Goal: Task Accomplishment & Management: Use online tool/utility

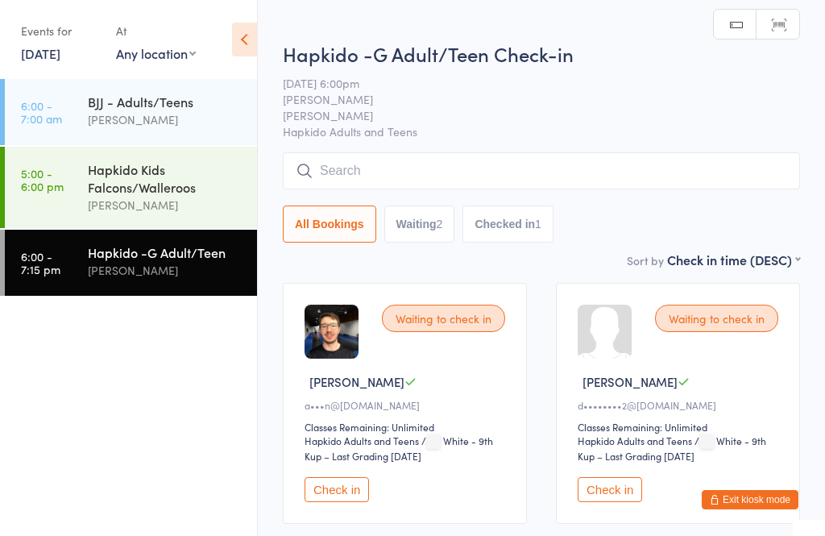
click at [479, 172] on input "search" at bounding box center [541, 170] width 517 height 37
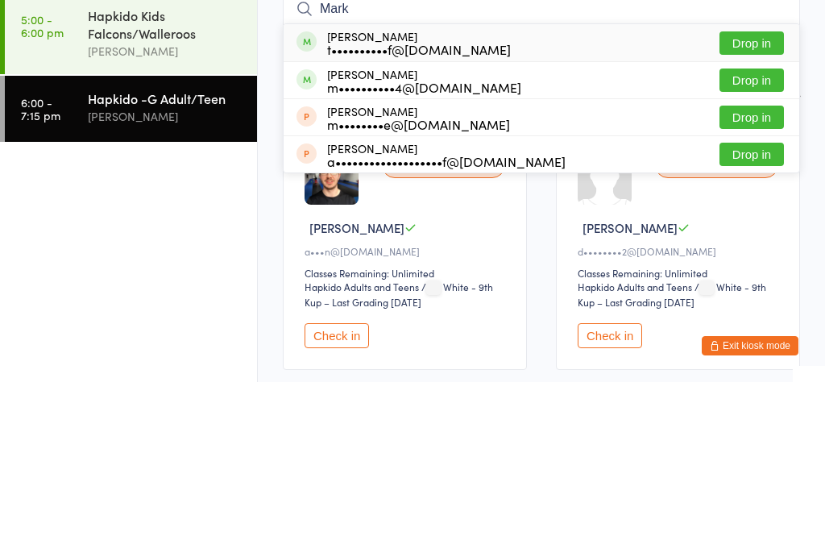
type input "Mark"
click at [767, 185] on button "Drop in" at bounding box center [751, 196] width 64 height 23
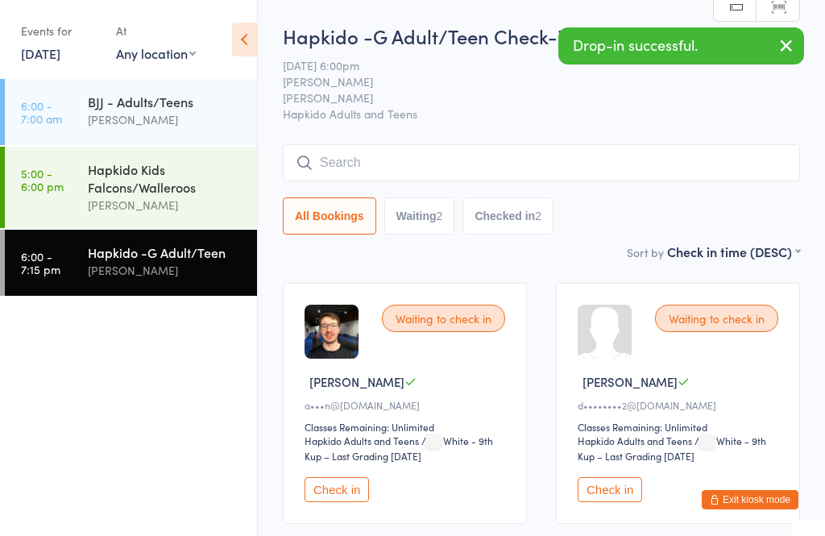
click at [442, 160] on input "search" at bounding box center [541, 162] width 517 height 37
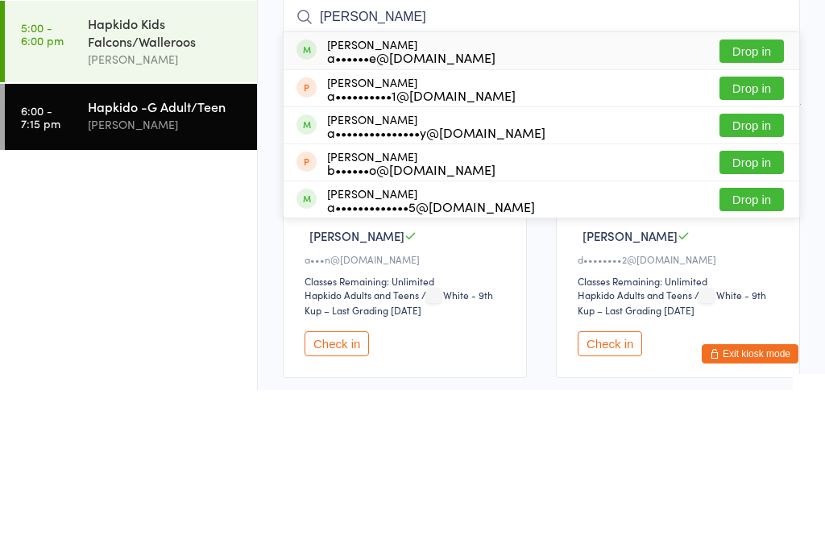
type input "[PERSON_NAME]"
click at [774, 185] on button "Drop in" at bounding box center [751, 196] width 64 height 23
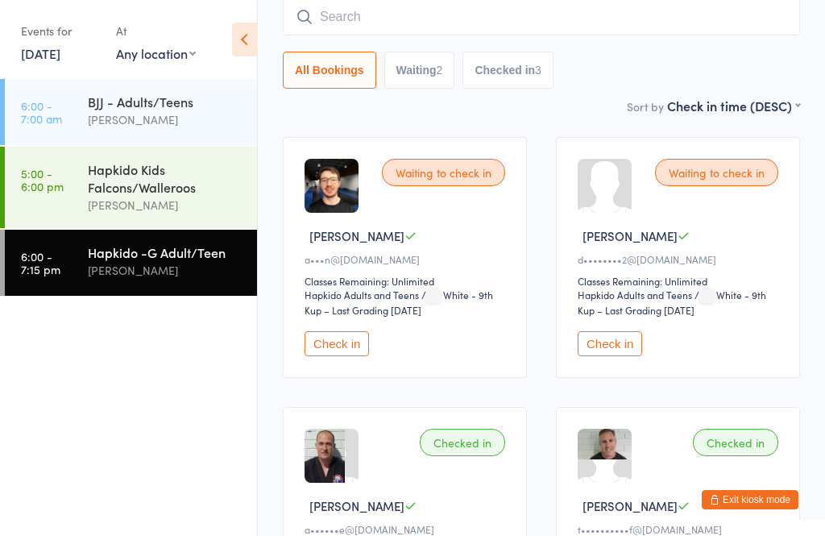
click at [360, 23] on input "search" at bounding box center [541, 16] width 517 height 37
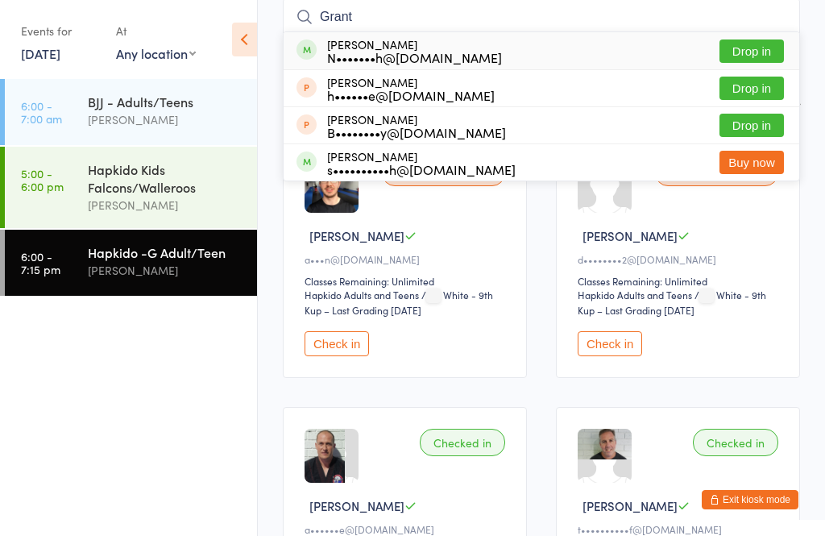
type input "Grant"
click at [451, 53] on div "N•••••••h@[DOMAIN_NAME]" at bounding box center [414, 57] width 175 height 13
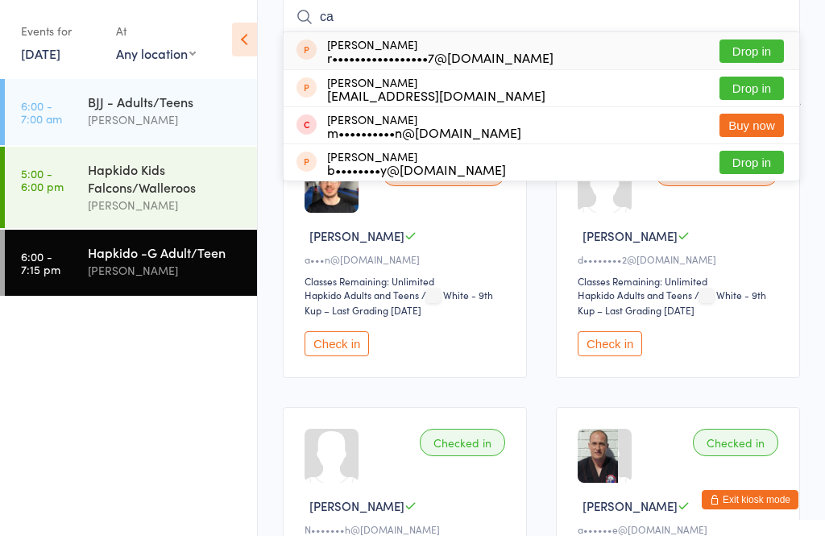
type input "c"
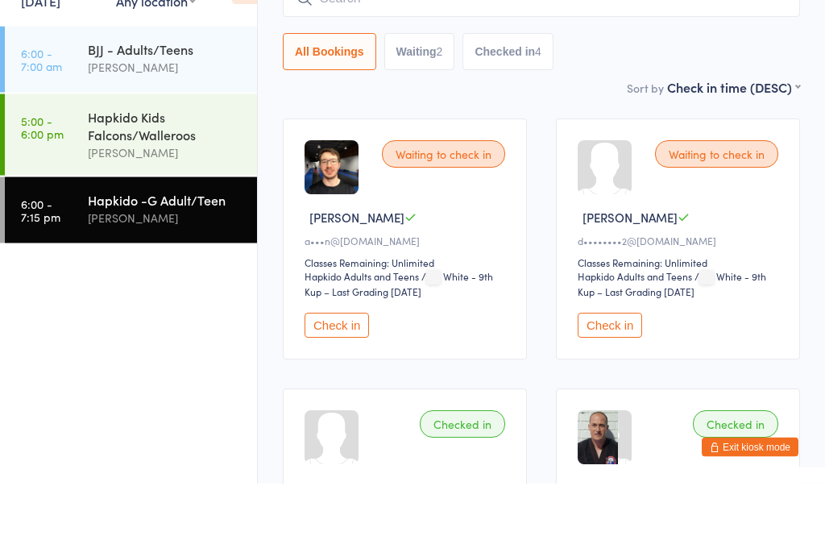
scroll to position [110, 0]
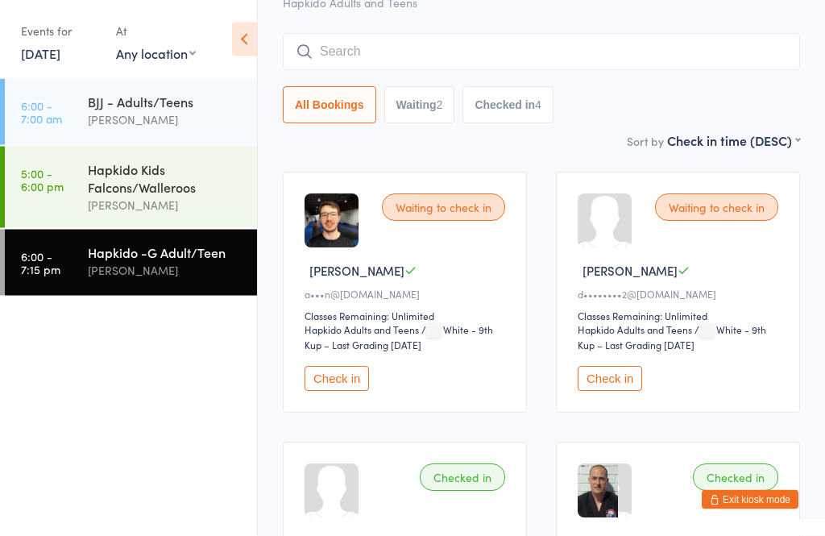
click at [489, 39] on input "search" at bounding box center [541, 52] width 517 height 37
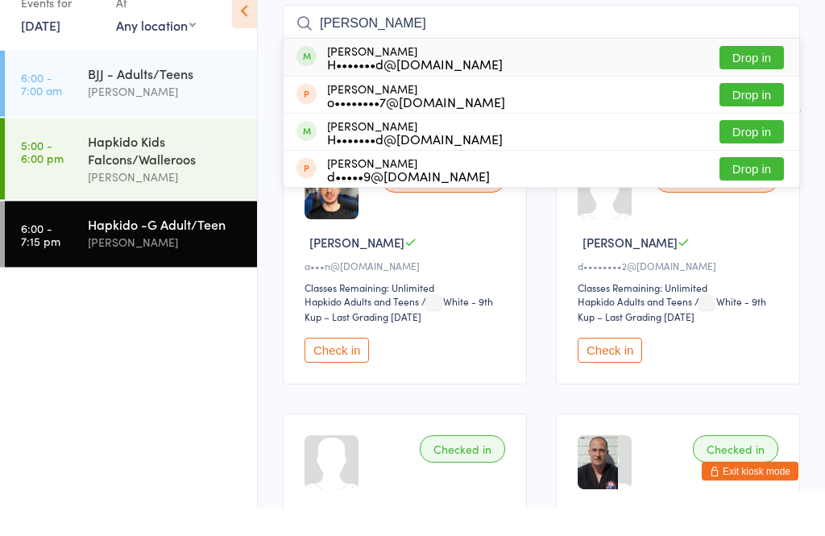
type input "[PERSON_NAME]"
click at [775, 75] on button "Drop in" at bounding box center [751, 86] width 64 height 23
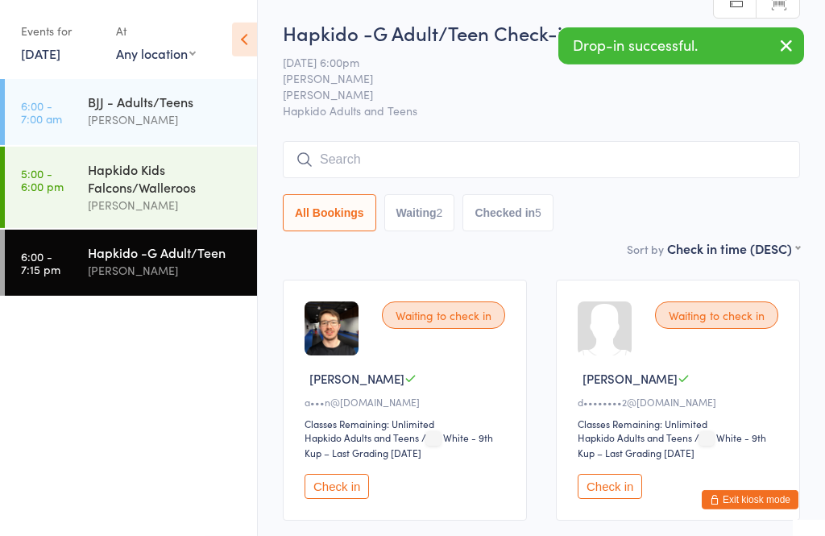
scroll to position [11, 0]
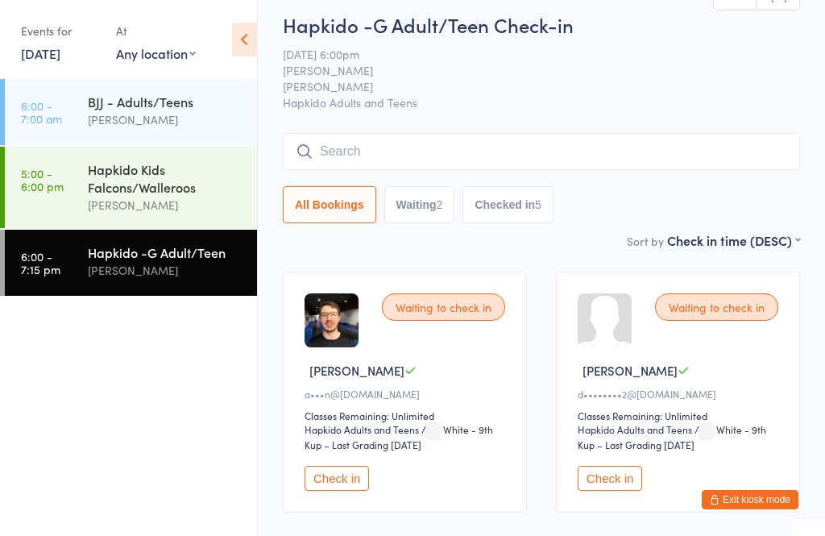
click at [612, 169] on input "search" at bounding box center [541, 151] width 517 height 37
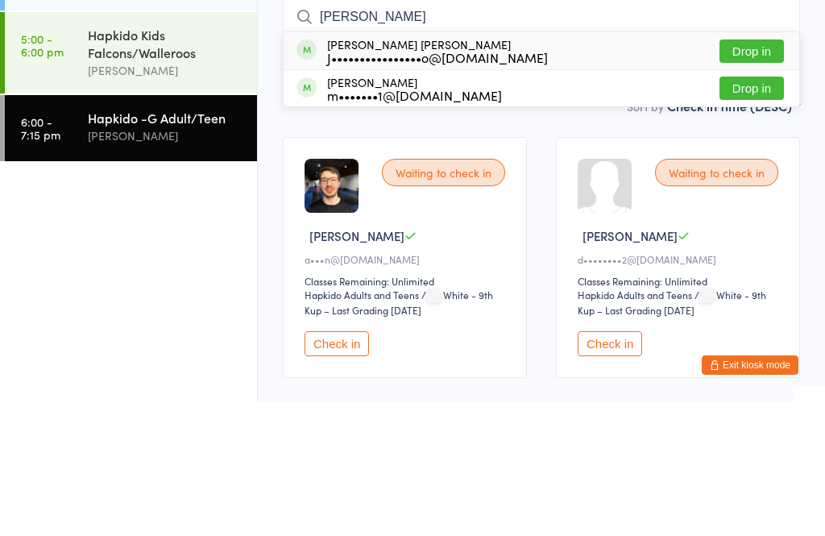
type input "[PERSON_NAME]"
click at [762, 174] on button "Drop in" at bounding box center [751, 185] width 64 height 23
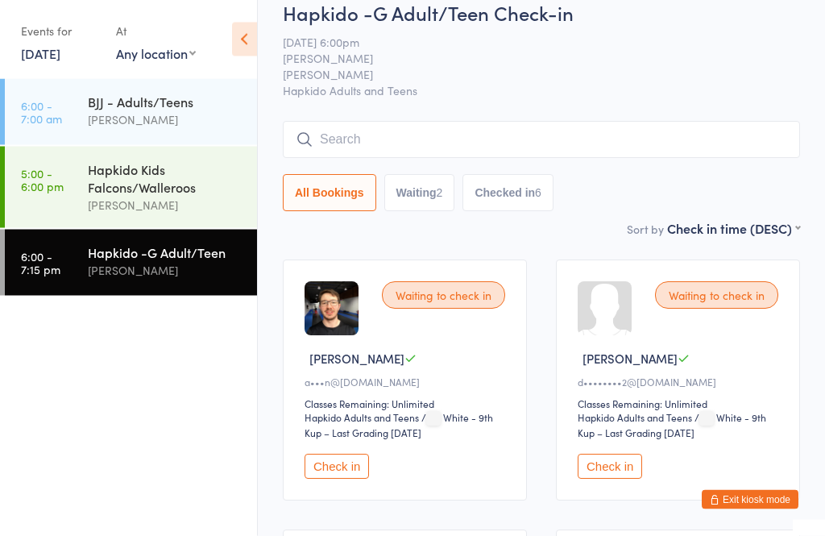
scroll to position [21, 0]
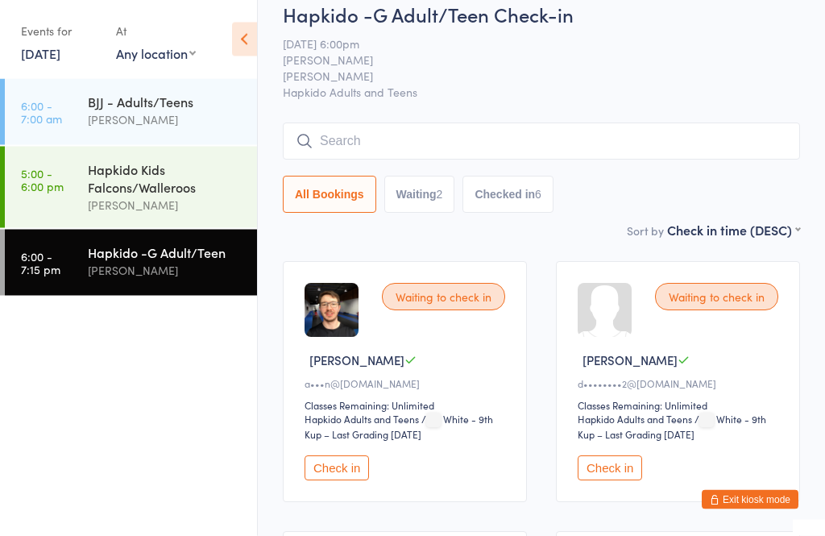
click at [610, 125] on input "search" at bounding box center [541, 141] width 517 height 37
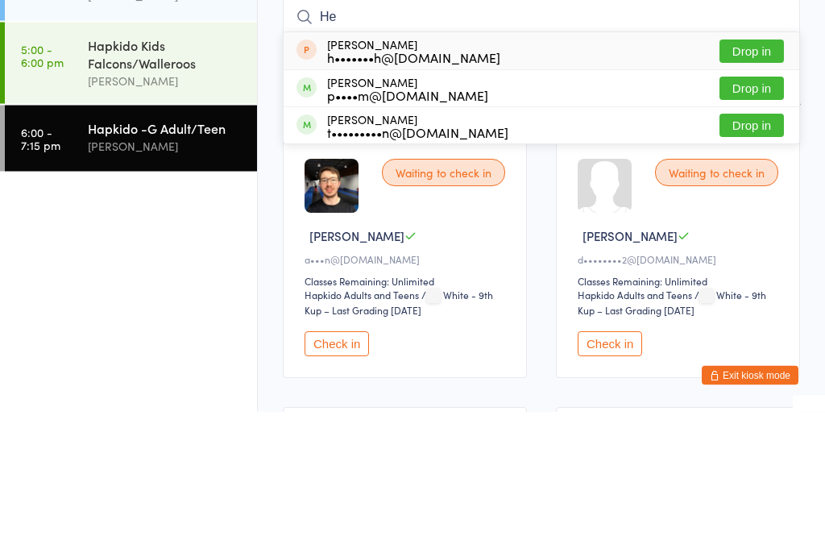
type input "He"
click at [759, 201] on button "Drop in" at bounding box center [751, 212] width 64 height 23
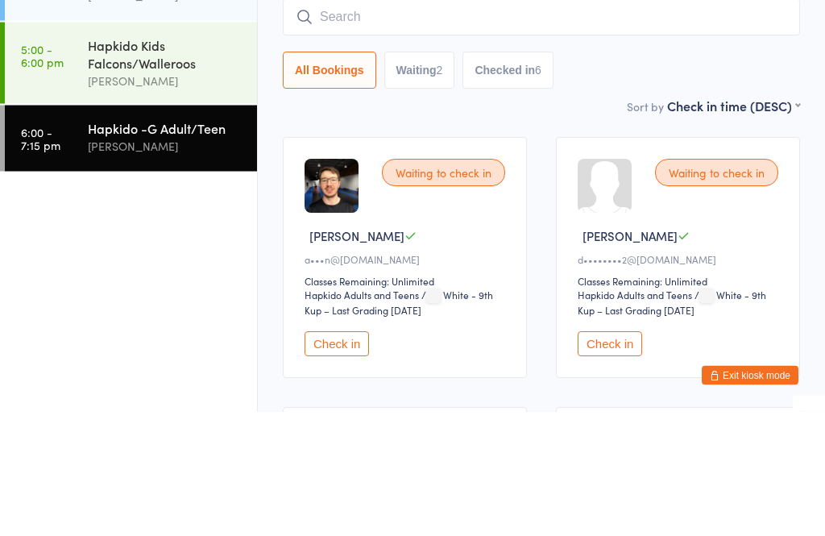
scroll to position [146, 0]
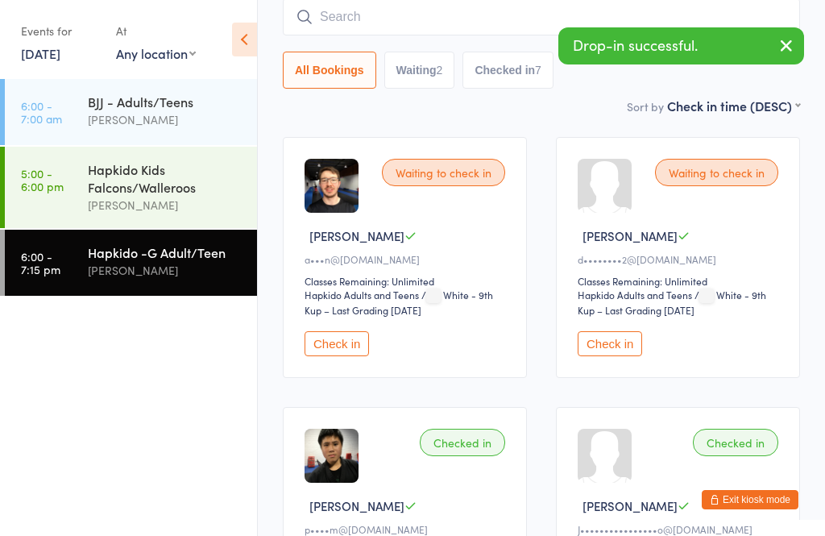
click at [618, 352] on button "Check in" at bounding box center [609, 343] width 64 height 25
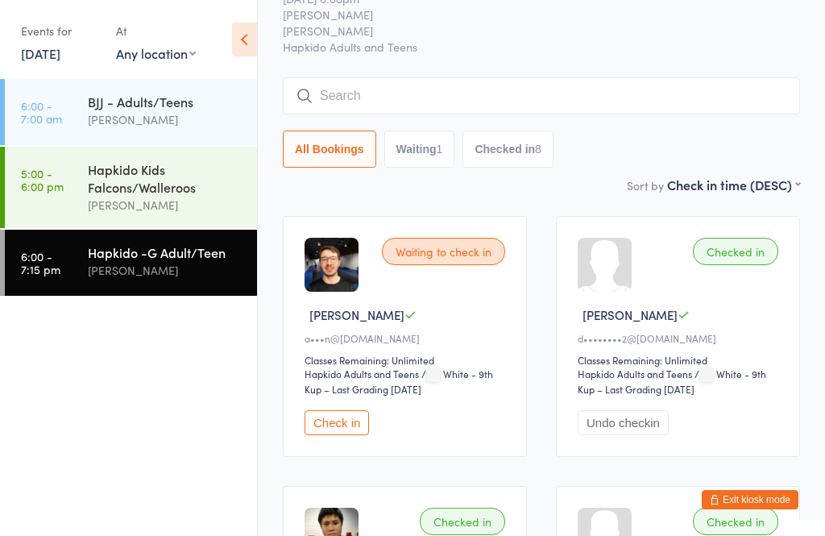
scroll to position [63, 0]
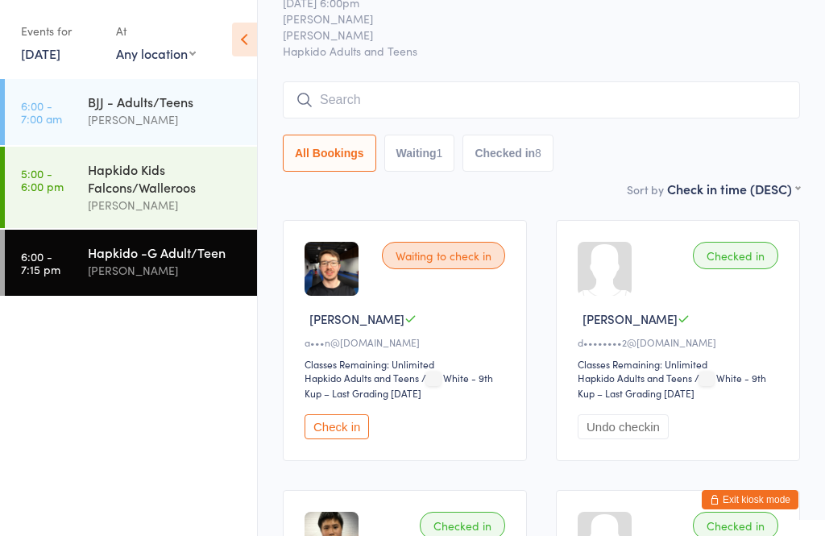
click at [632, 103] on input "search" at bounding box center [541, 99] width 517 height 37
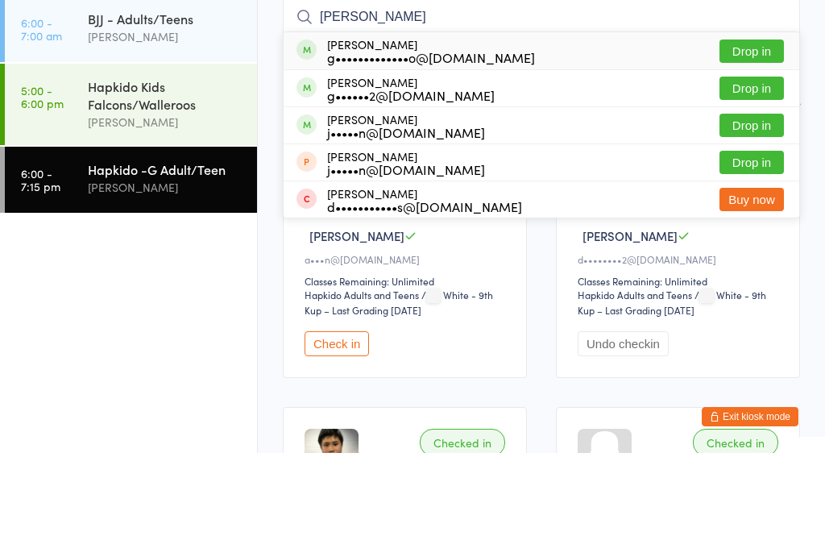
type input "[PERSON_NAME]"
click at [765, 122] on button "Drop in" at bounding box center [751, 133] width 64 height 23
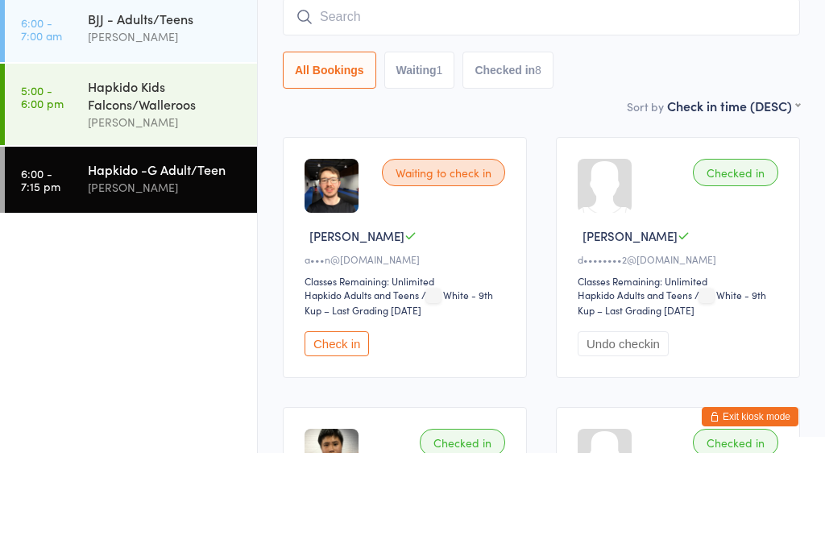
scroll to position [146, 0]
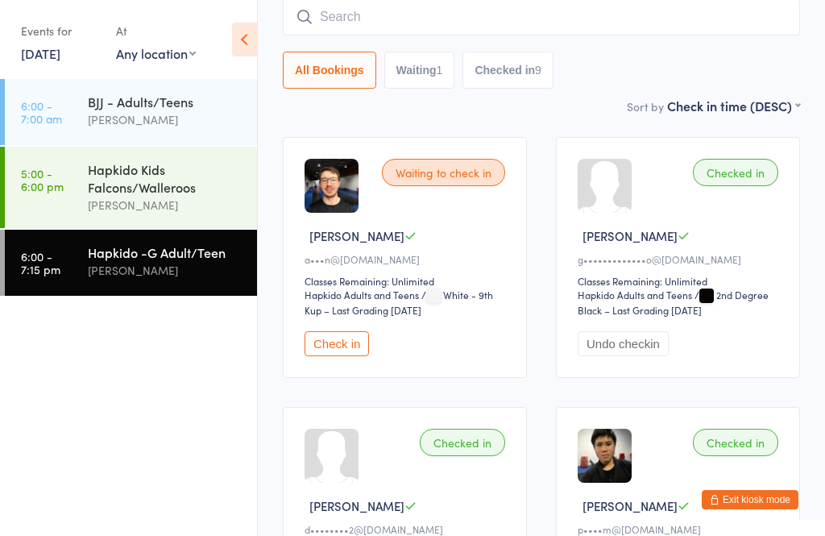
click at [473, 23] on input "search" at bounding box center [541, 16] width 517 height 37
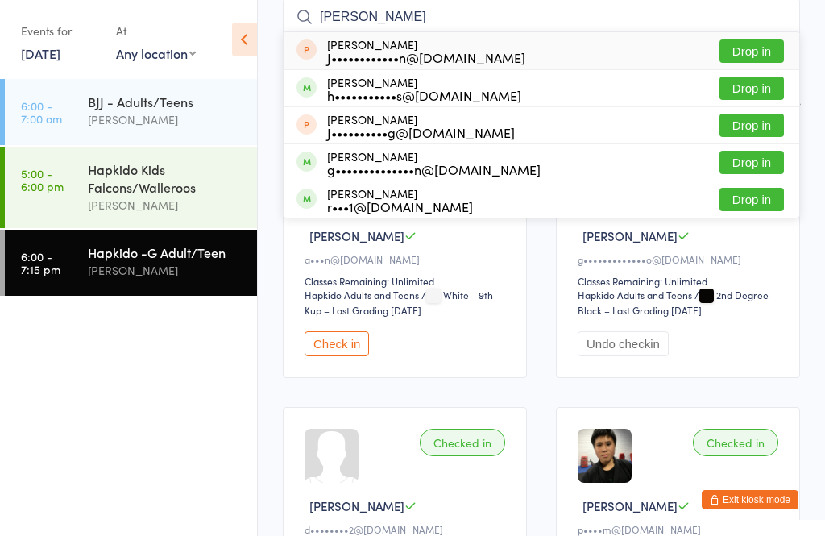
type input "[PERSON_NAME]"
click at [407, 97] on div "h•••••••••••s@[DOMAIN_NAME]" at bounding box center [424, 95] width 194 height 13
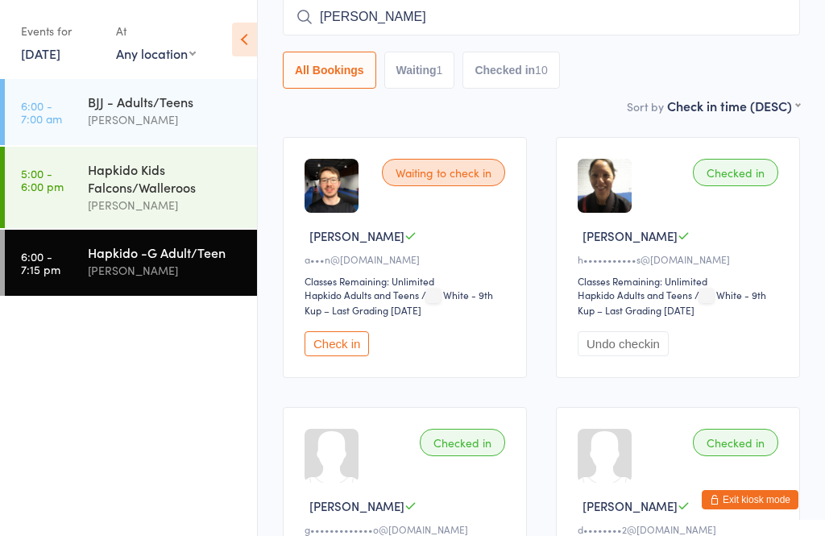
type input "parry"
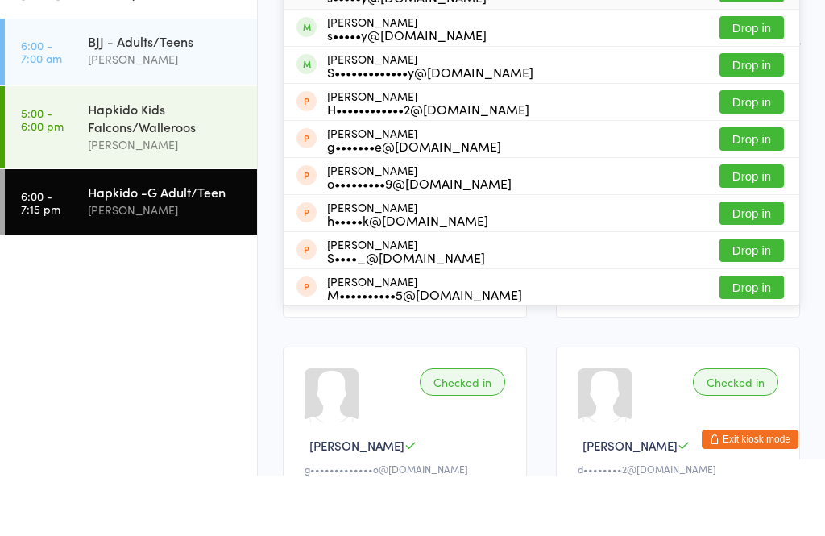
click at [166, 261] on div "[PERSON_NAME]" at bounding box center [165, 270] width 155 height 19
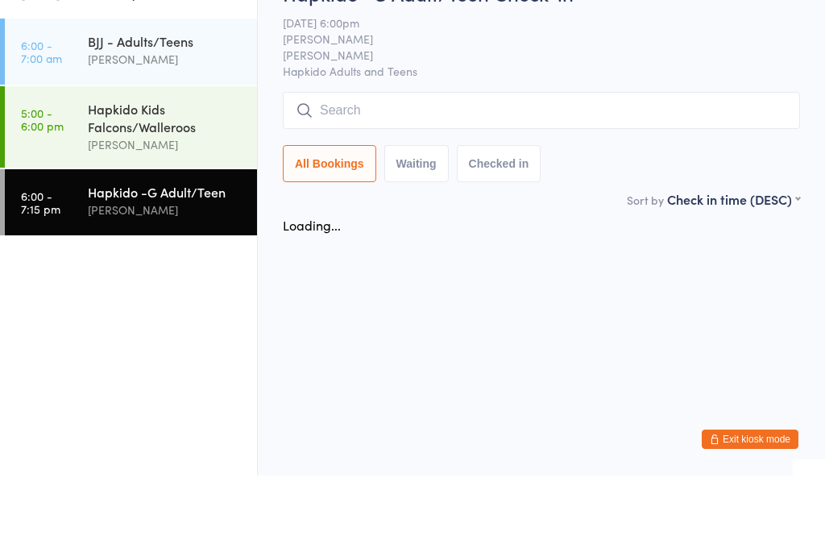
scroll to position [0, 0]
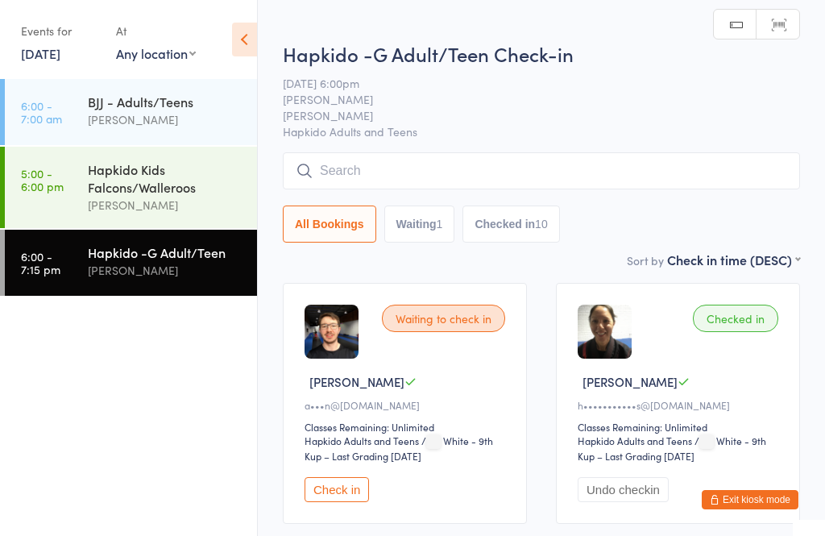
click at [449, 168] on input "search" at bounding box center [541, 170] width 517 height 37
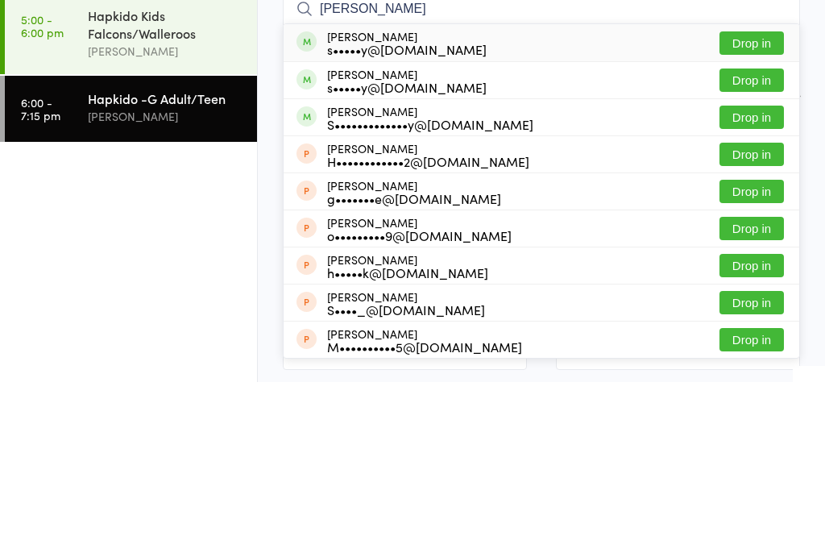
type input "[PERSON_NAME]"
click at [753, 222] on button "Drop in" at bounding box center [751, 233] width 64 height 23
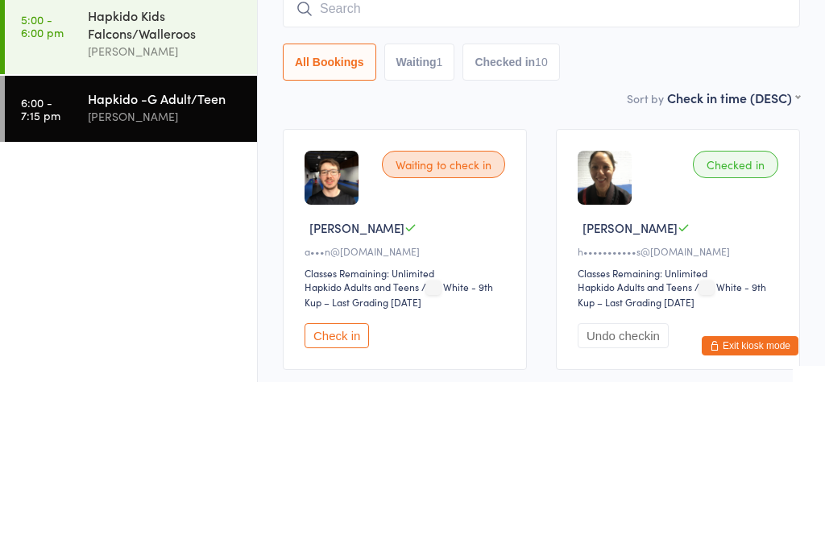
scroll to position [154, 0]
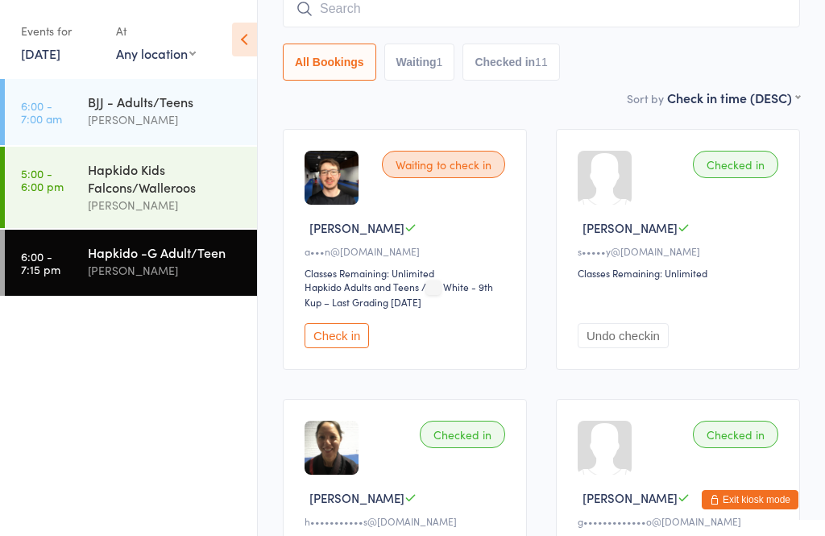
click at [720, 21] on input "search" at bounding box center [541, 8] width 517 height 37
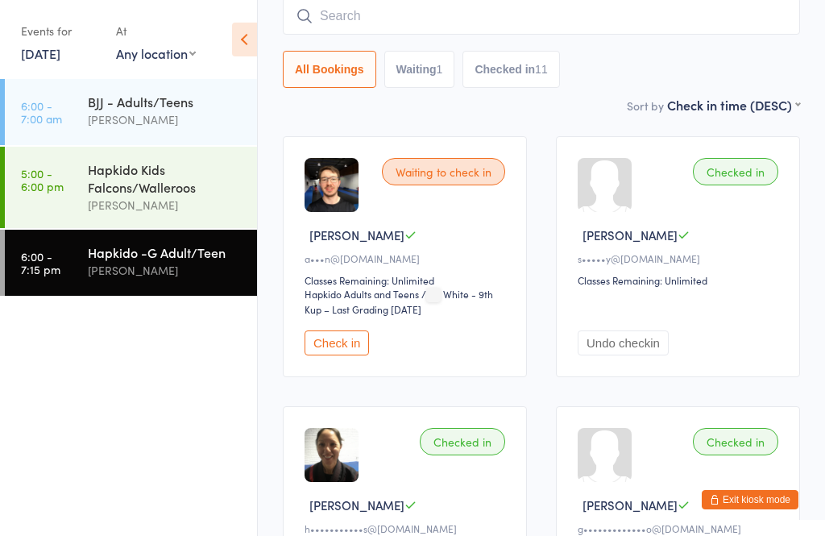
scroll to position [146, 0]
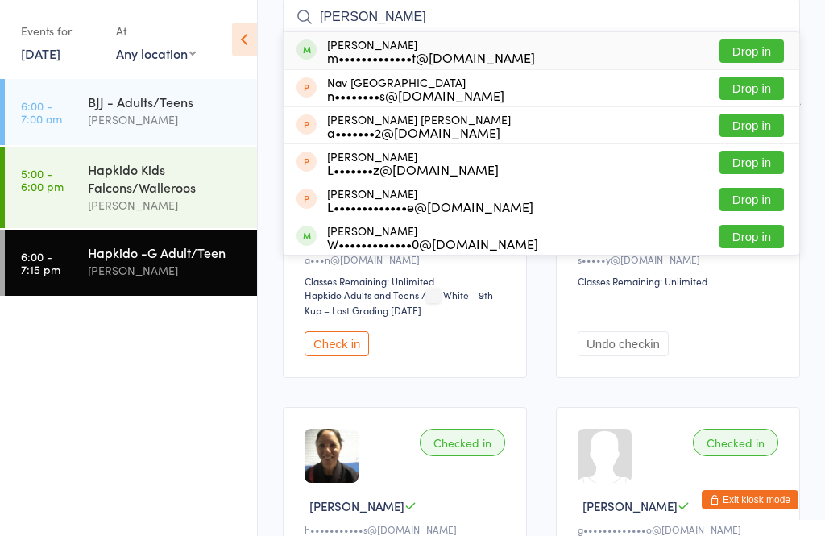
type input "[PERSON_NAME]"
click at [743, 57] on button "Drop in" at bounding box center [751, 50] width 64 height 23
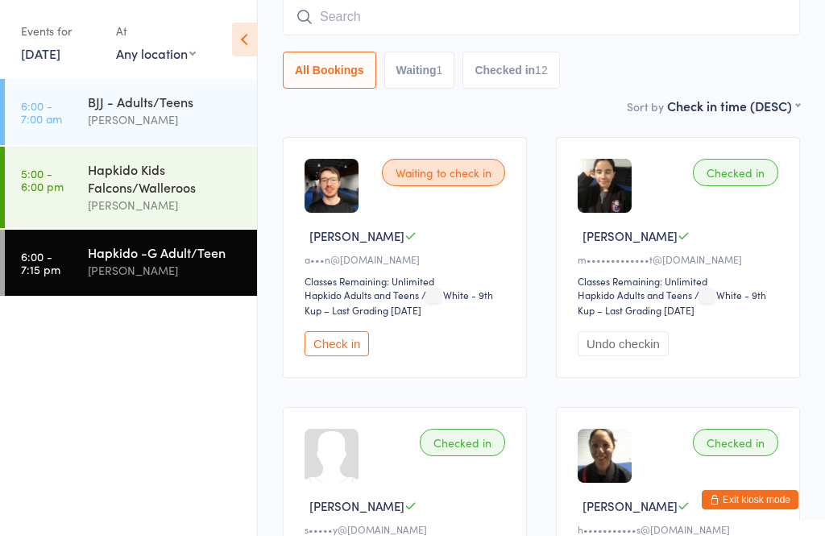
click at [373, 29] on input "search" at bounding box center [541, 16] width 517 height 37
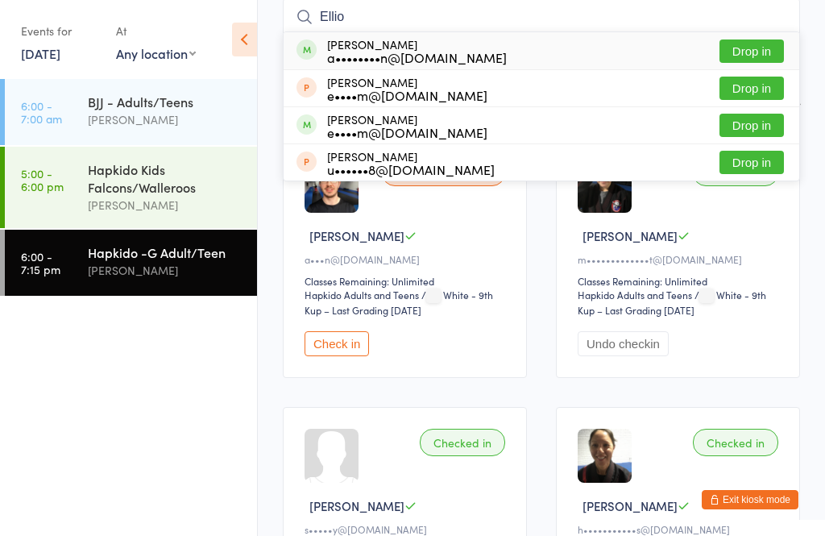
type input "Ellio"
click at [741, 39] on button "Drop in" at bounding box center [751, 50] width 64 height 23
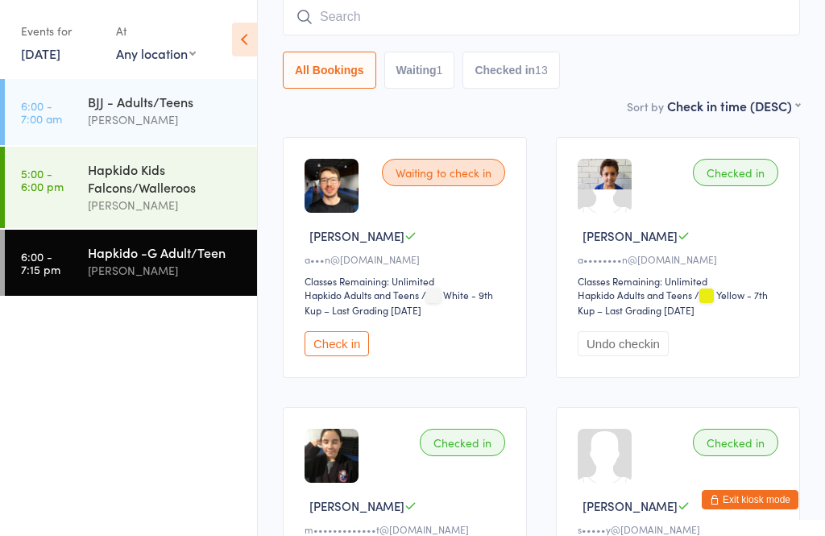
click at [142, 261] on div "Hapkido -G Adult/Teen" at bounding box center [165, 252] width 155 height 18
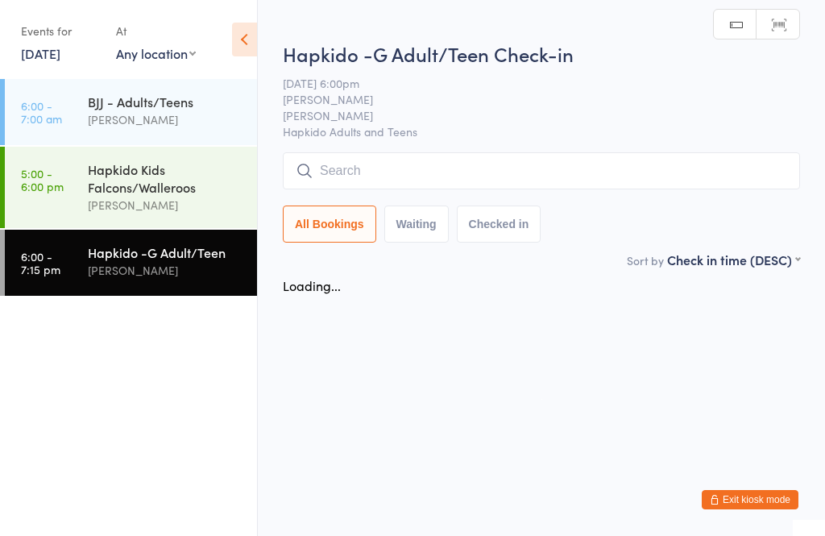
scroll to position [0, 0]
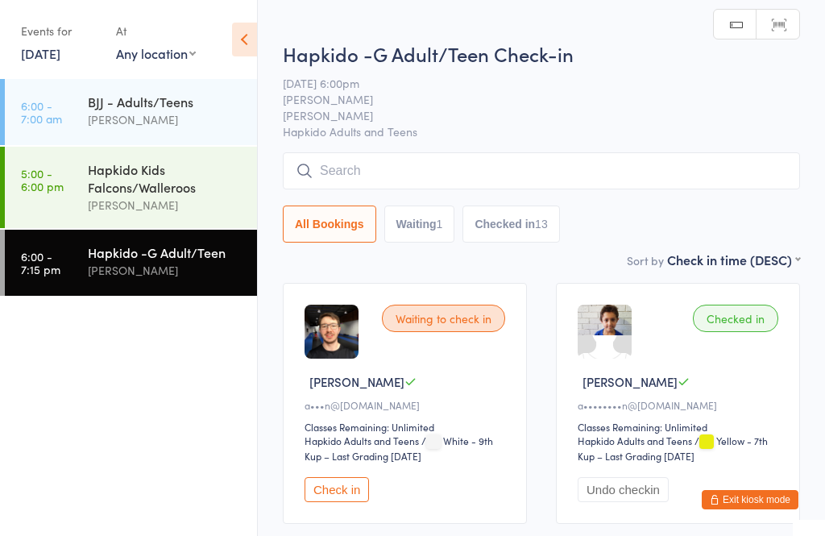
click at [374, 179] on input "search" at bounding box center [541, 170] width 517 height 37
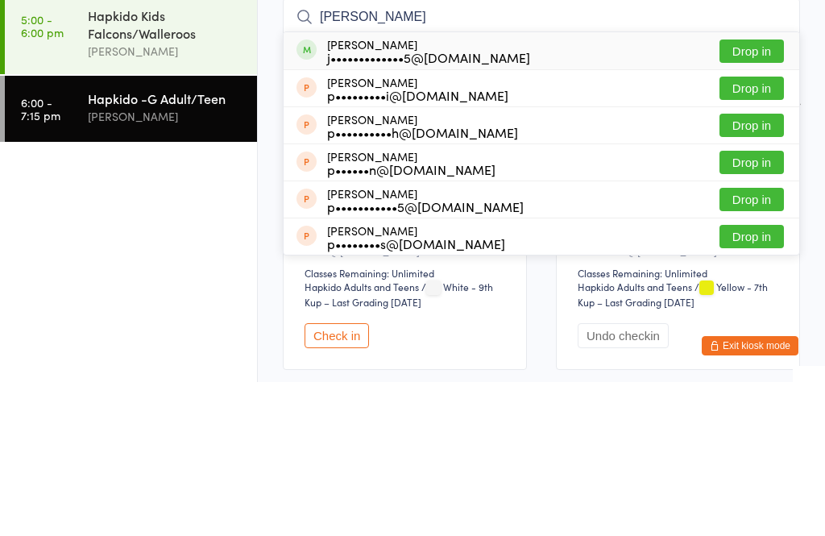
type input "[PERSON_NAME]"
click at [757, 193] on button "Drop in" at bounding box center [751, 204] width 64 height 23
